Goal: Complete application form: Complete application form

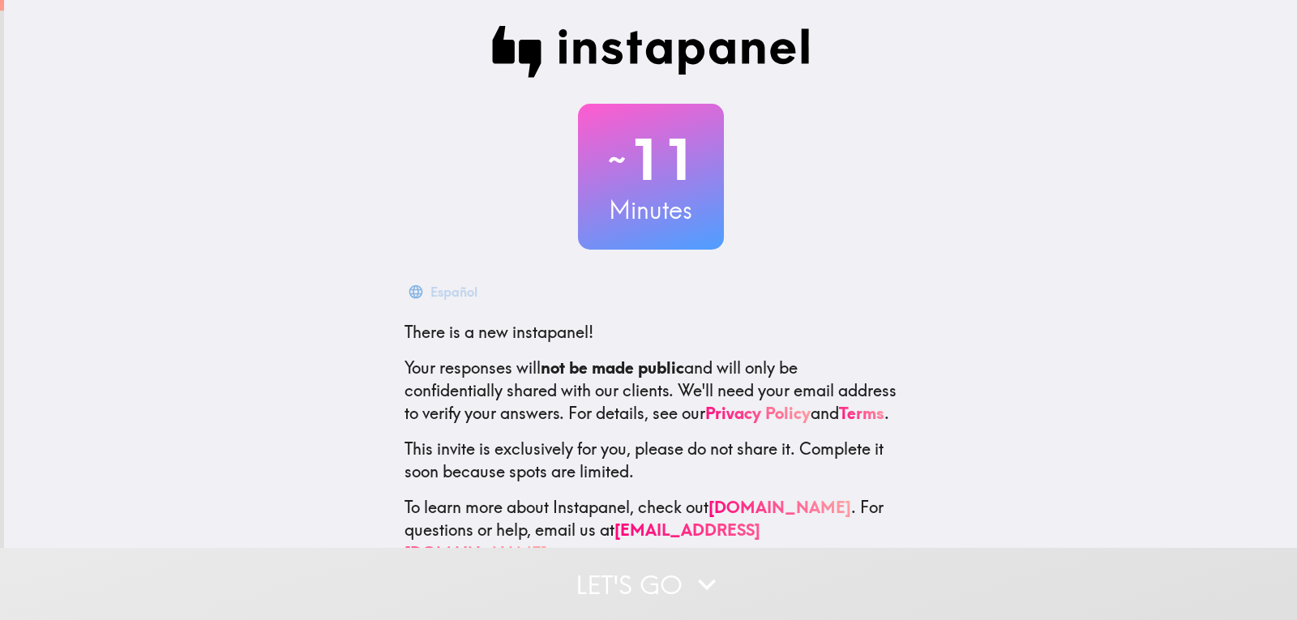
scroll to position [54, 0]
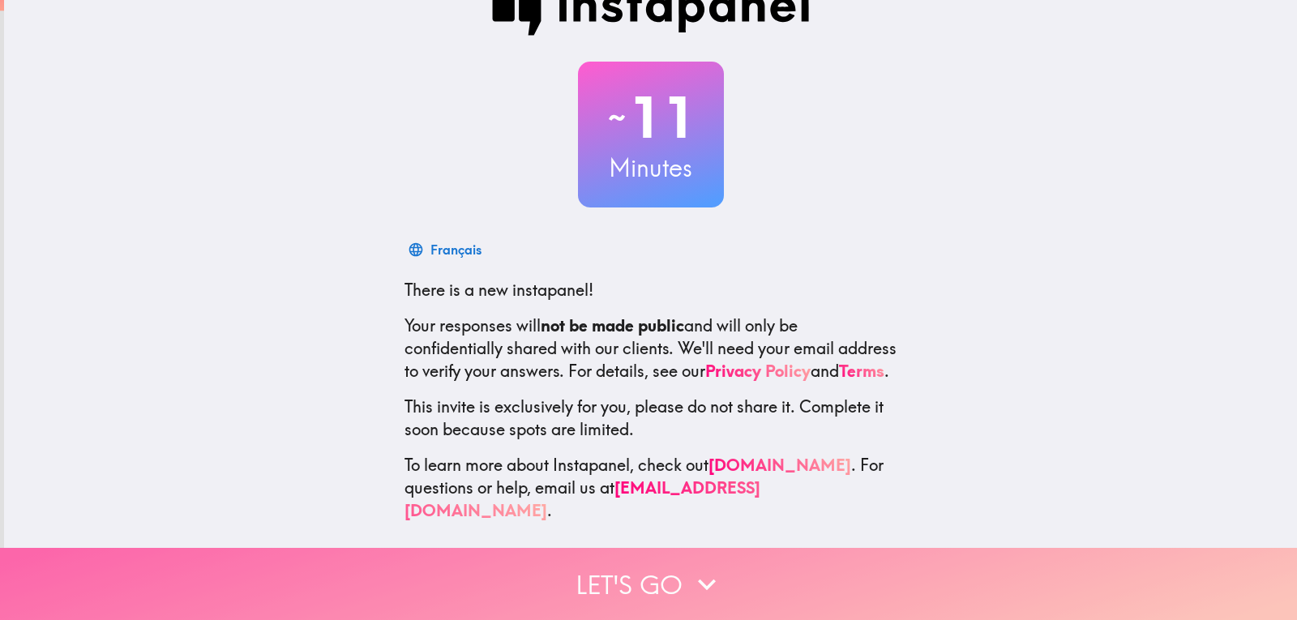
click at [775, 576] on button "Let's go" at bounding box center [648, 584] width 1297 height 72
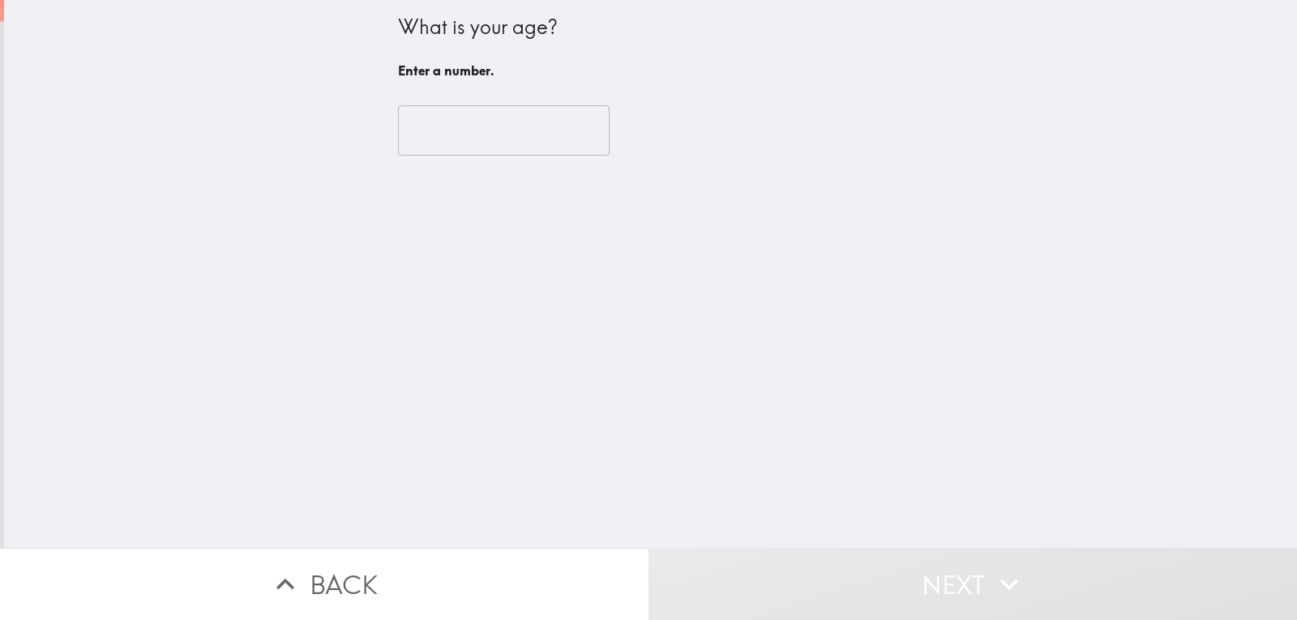
scroll to position [0, 0]
click at [458, 123] on input "number" at bounding box center [504, 130] width 212 height 50
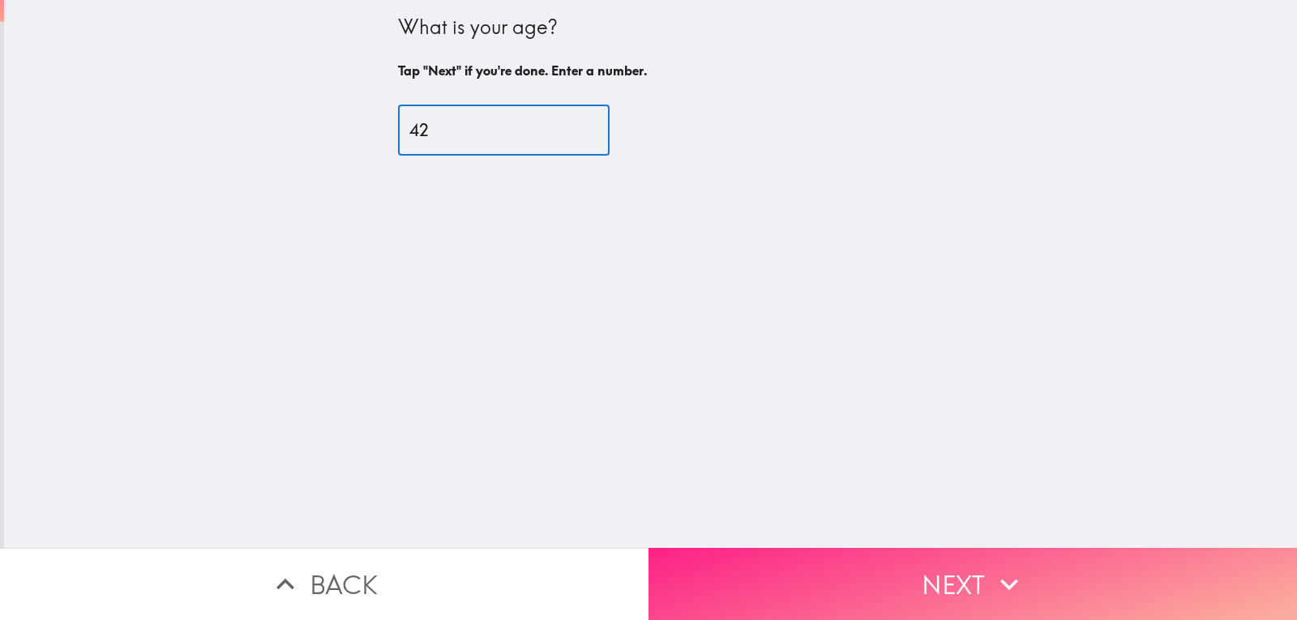
type input "42"
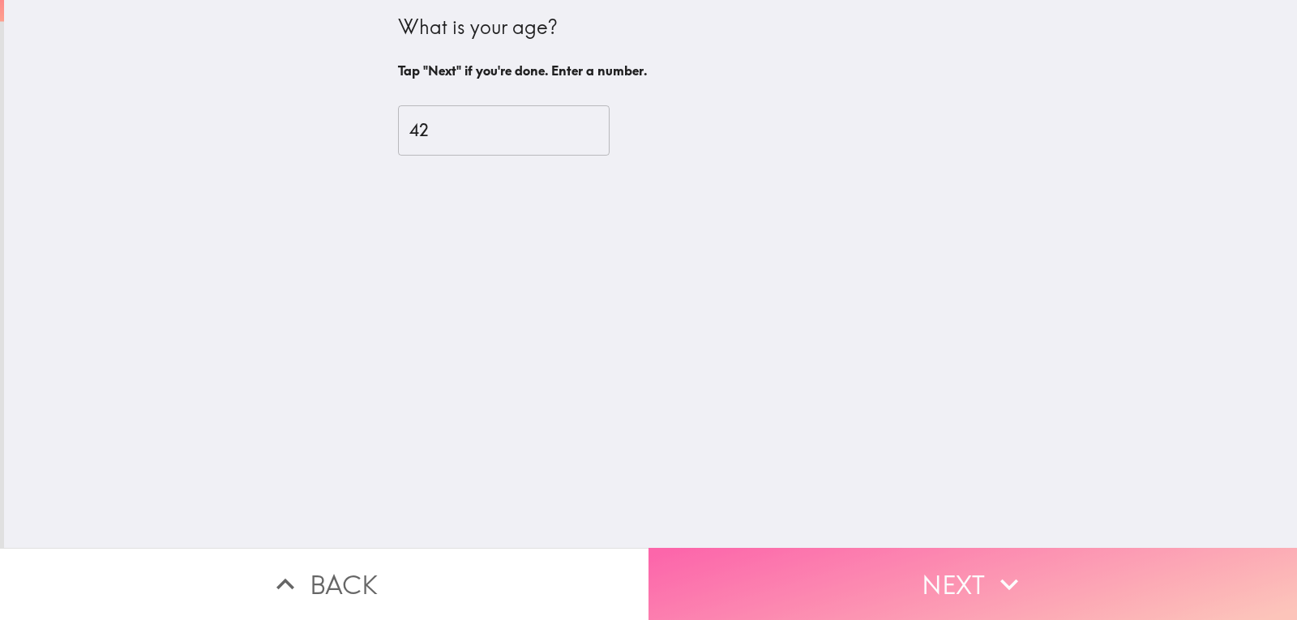
click at [983, 574] on button "Next" at bounding box center [973, 584] width 649 height 72
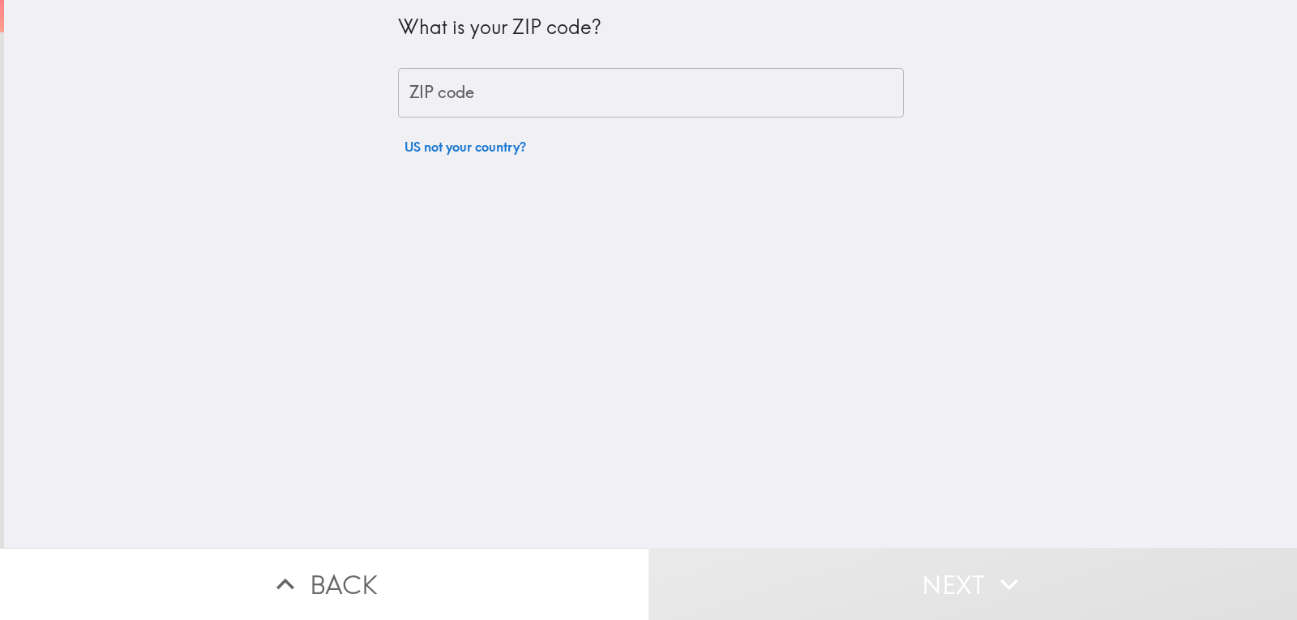
click at [491, 77] on input "ZIP code" at bounding box center [651, 93] width 506 height 50
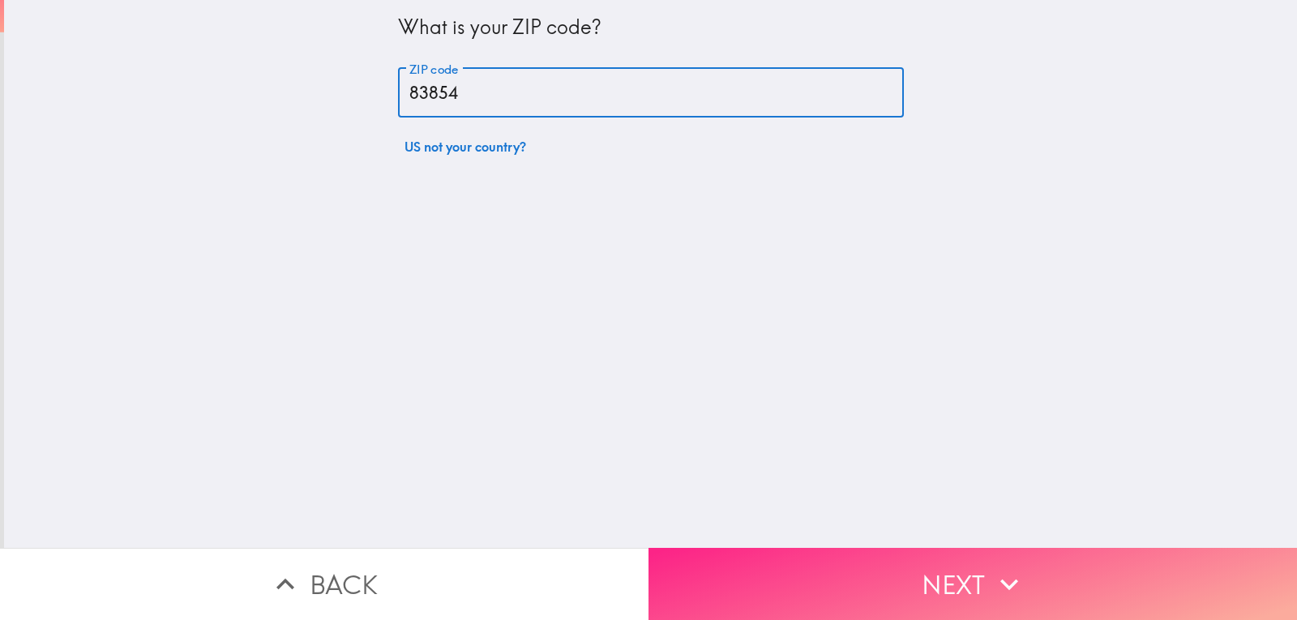
type input "83854"
click at [876, 571] on button "Next" at bounding box center [973, 584] width 649 height 72
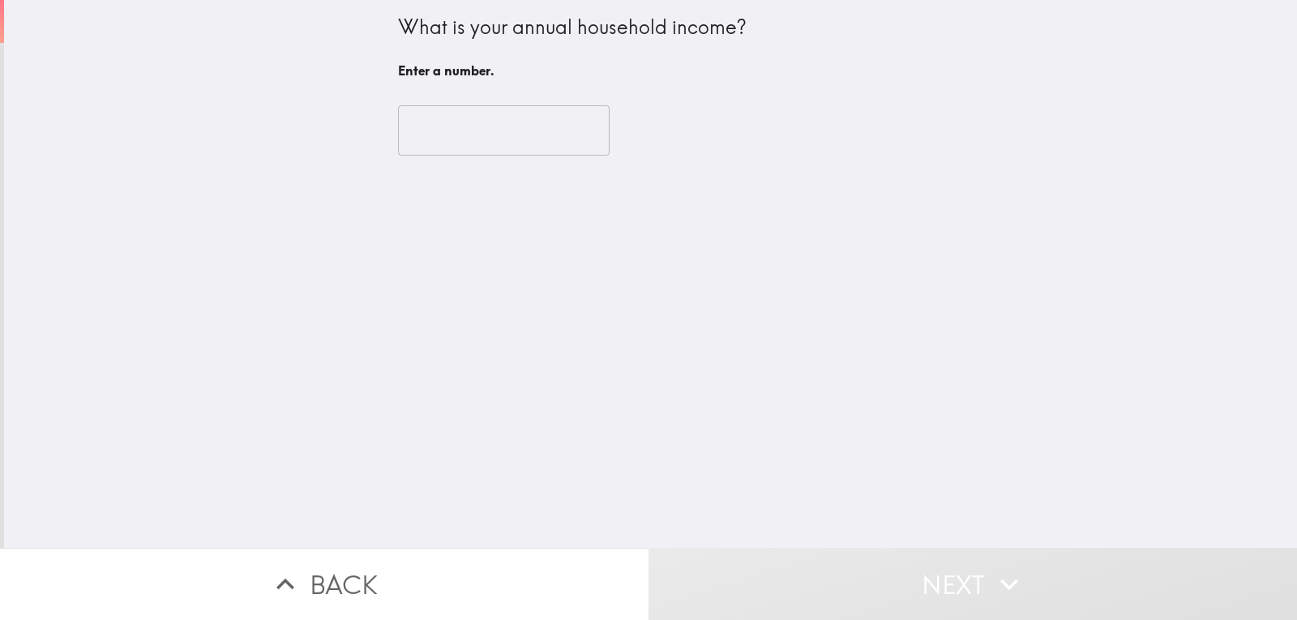
click at [436, 134] on input "number" at bounding box center [504, 130] width 212 height 50
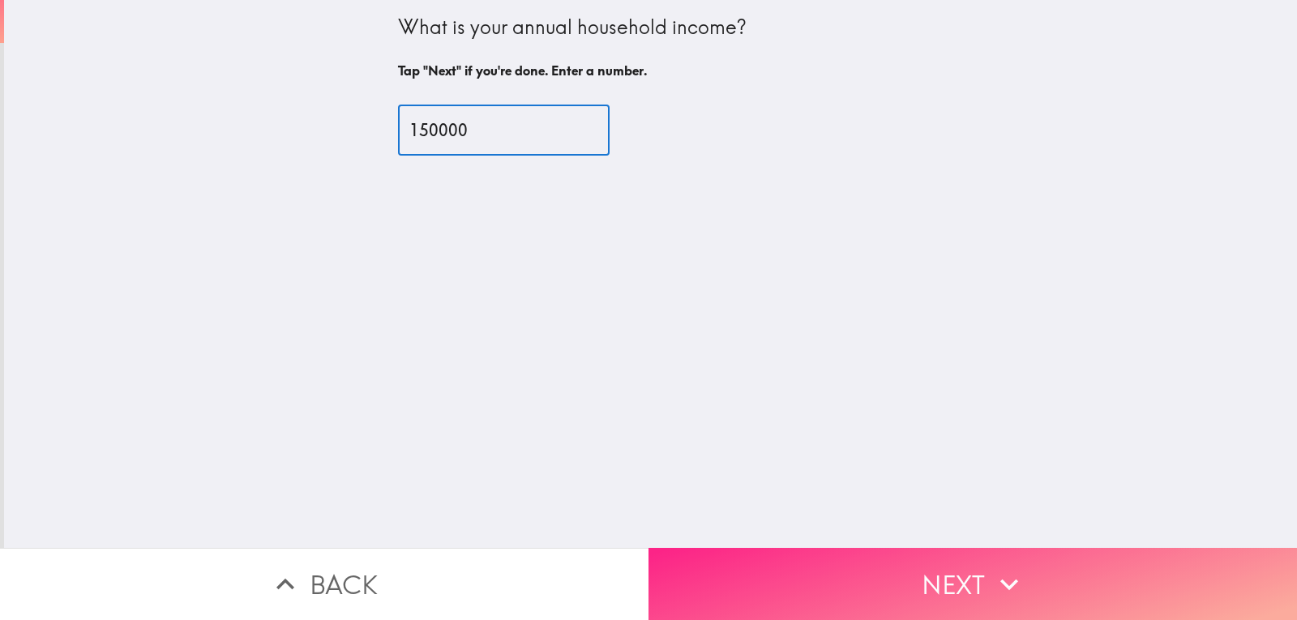
type input "150000"
click at [883, 575] on button "Next" at bounding box center [973, 584] width 649 height 72
click at [883, 575] on div "Back Next" at bounding box center [648, 584] width 1297 height 72
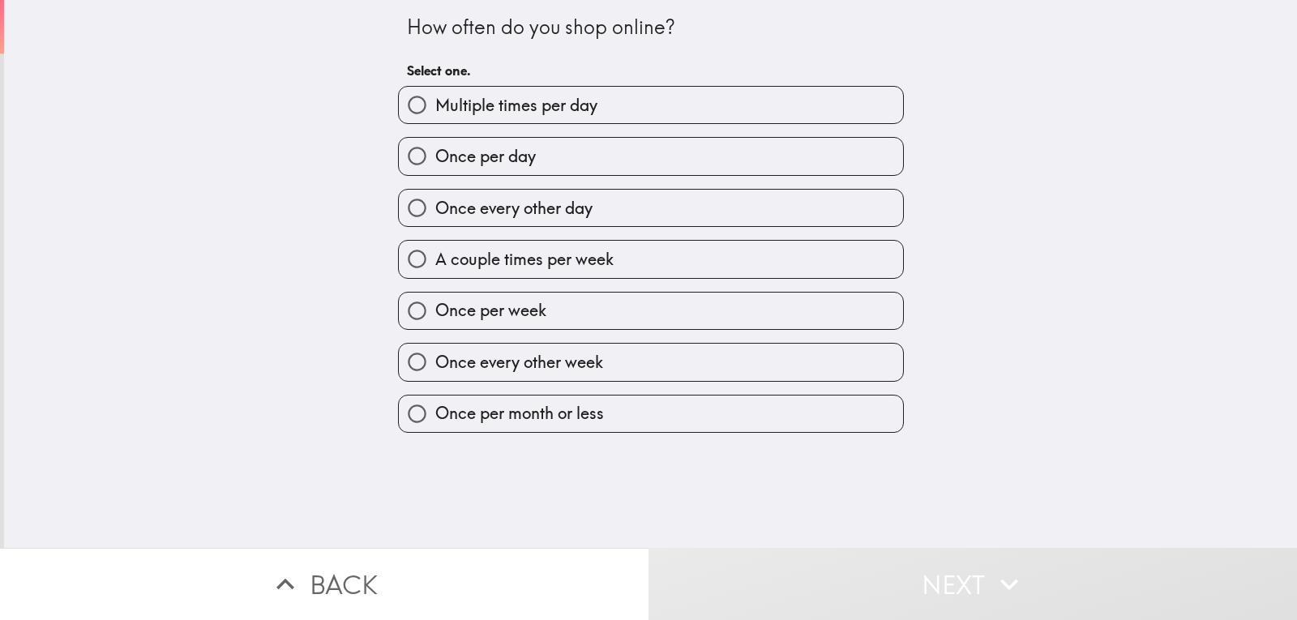
click at [542, 362] on span "Once every other week" at bounding box center [519, 362] width 168 height 23
click at [435, 362] on input "Once every other week" at bounding box center [417, 362] width 36 height 36
radio input "true"
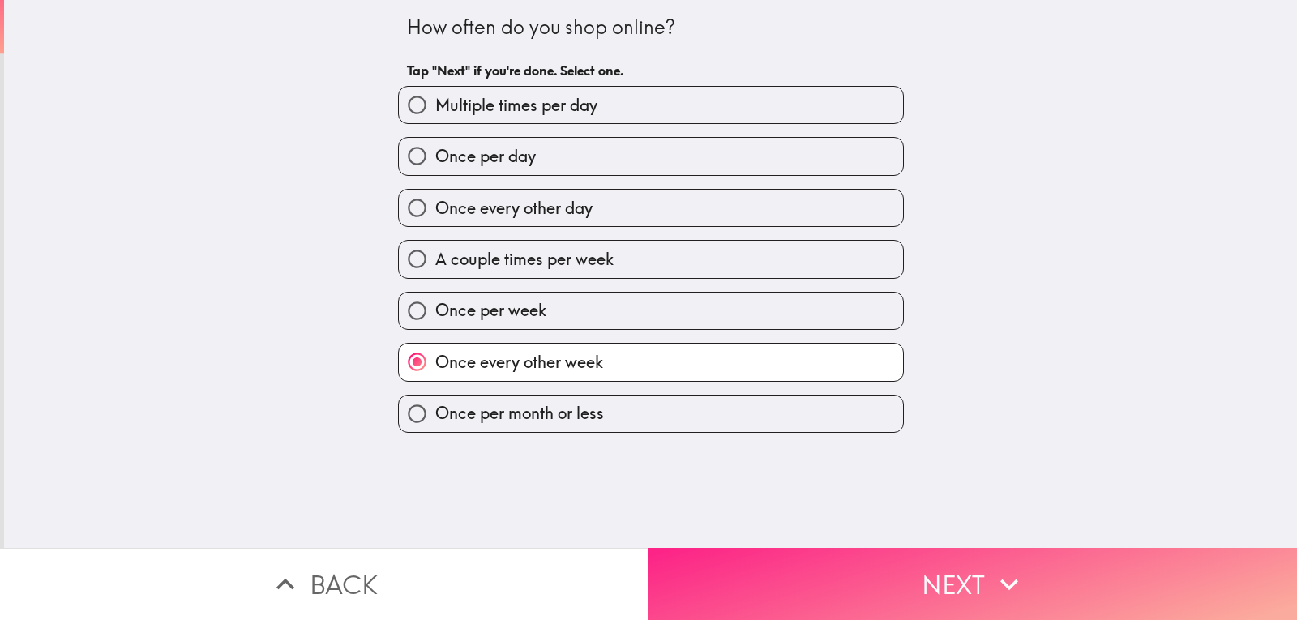
click at [941, 566] on button "Next" at bounding box center [973, 584] width 649 height 72
